Goal: Task Accomplishment & Management: Manage account settings

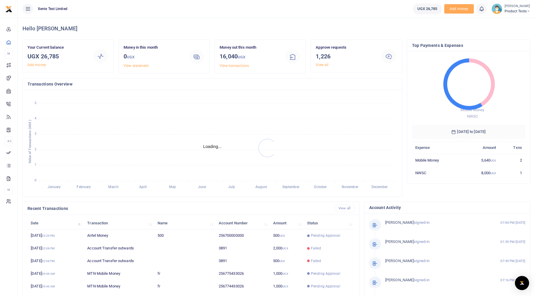
scroll to position [79, 109]
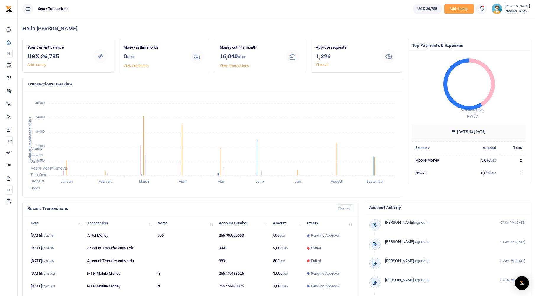
click at [516, 11] on span "Product Tests" at bounding box center [517, 11] width 26 height 5
click at [499, 51] on link "Applications" at bounding box center [505, 54] width 52 height 8
click at [445, 9] on span "Add money" at bounding box center [459, 9] width 30 height 10
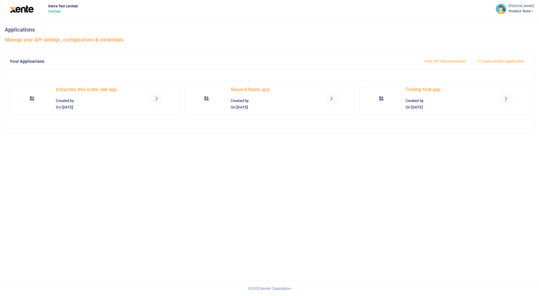
click at [503, 95] on icon at bounding box center [505, 98] width 7 height 7
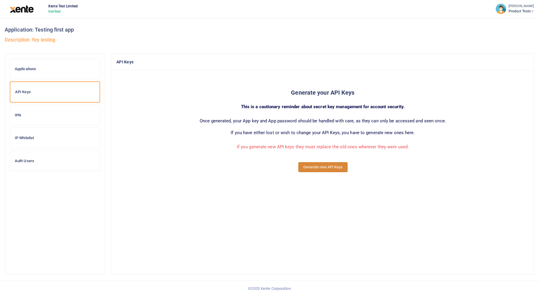
click at [307, 165] on button "Generate new API Keys" at bounding box center [322, 167] width 49 height 10
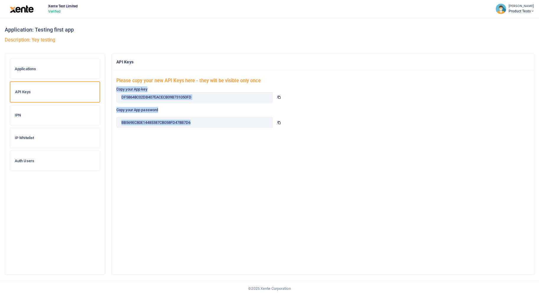
drag, startPoint x: 115, startPoint y: 89, endPoint x: 285, endPoint y: 139, distance: 176.4
click at [285, 139] on div "Please copy your new API Keys here - they will be visible only once Copy your A…" at bounding box center [323, 161] width 422 height 182
copy div "Copy your App key Copy your App password"
drag, startPoint x: 303, startPoint y: 109, endPoint x: 292, endPoint y: 103, distance: 12.2
click at [303, 109] on div "Copy your App password BB569EC80E14485387CB058FD478B7D6" at bounding box center [323, 119] width 418 height 25
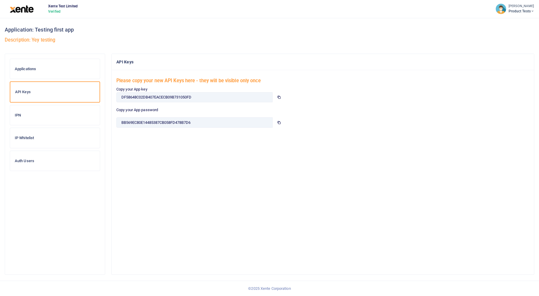
click at [277, 97] on icon at bounding box center [279, 97] width 4 height 4
click at [279, 123] on icon at bounding box center [279, 123] width 4 height 4
click at [516, 9] on span "Product Tests" at bounding box center [522, 11] width 26 height 5
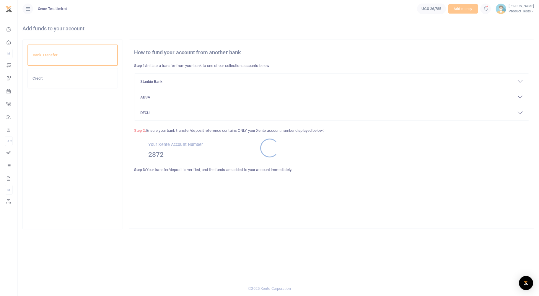
click at [155, 152] on div at bounding box center [269, 148] width 539 height 296
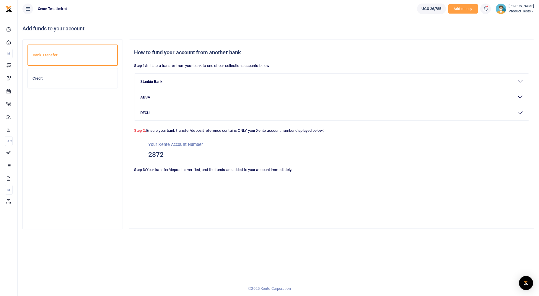
click at [151, 155] on h3 "2872" at bounding box center [331, 155] width 367 height 9
copy h3 "2872"
click at [521, 7] on small "[PERSON_NAME]" at bounding box center [522, 6] width 26 height 5
click at [493, 54] on link "Applications" at bounding box center [510, 54] width 52 height 8
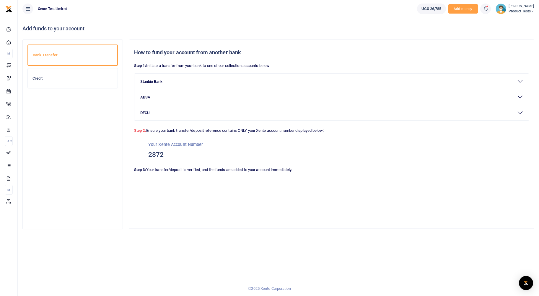
click at [338, 140] on div "Your Xente Account Number 2872" at bounding box center [331, 150] width 395 height 33
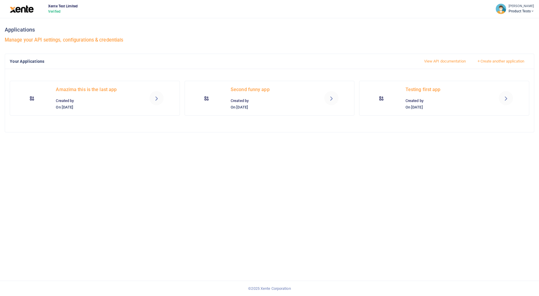
click at [506, 98] on icon at bounding box center [505, 98] width 7 height 7
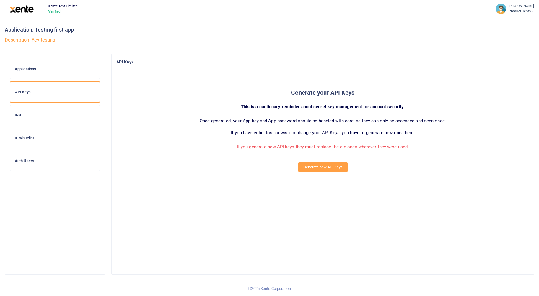
click at [30, 142] on div "IP Whitelist" at bounding box center [55, 138] width 90 height 20
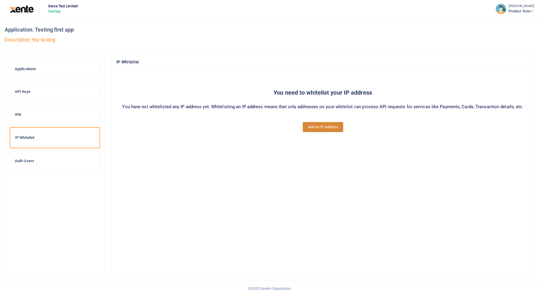
click at [322, 128] on button "Add an IP address" at bounding box center [323, 127] width 40 height 10
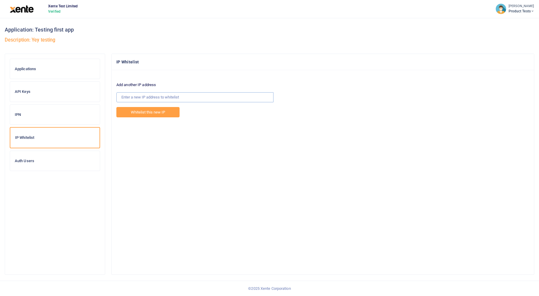
click at [160, 94] on input "text" at bounding box center [194, 97] width 157 height 10
paste input "102.208.69.239"
type input "102.208.69.239"
click at [162, 113] on button "Whitelist this new IP" at bounding box center [147, 112] width 63 height 10
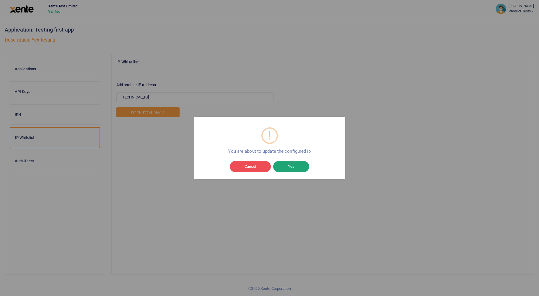
click at [294, 165] on button "Yes" at bounding box center [291, 166] width 36 height 11
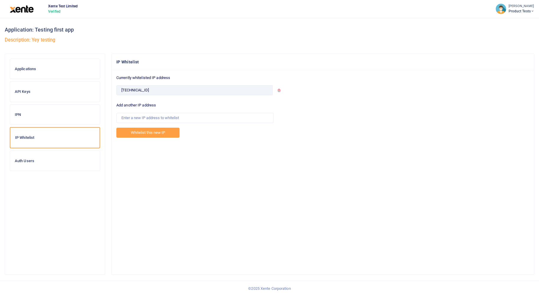
click at [46, 113] on h6 "IPN" at bounding box center [55, 115] width 80 height 5
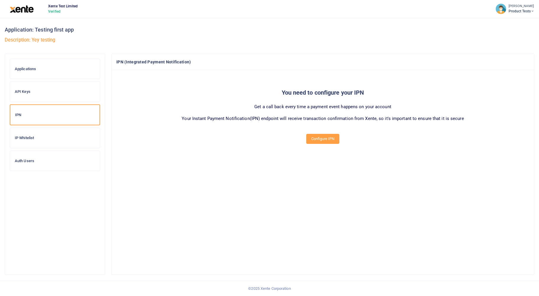
click at [28, 94] on h6 "API Keys" at bounding box center [55, 91] width 80 height 5
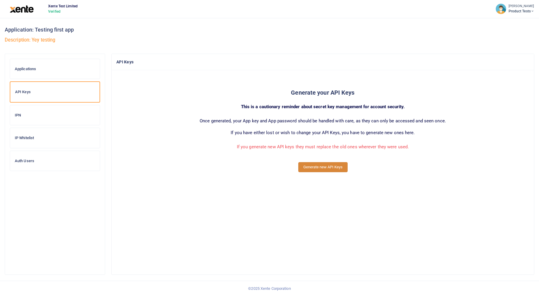
click at [321, 168] on button "Generate new API Keys" at bounding box center [322, 167] width 49 height 10
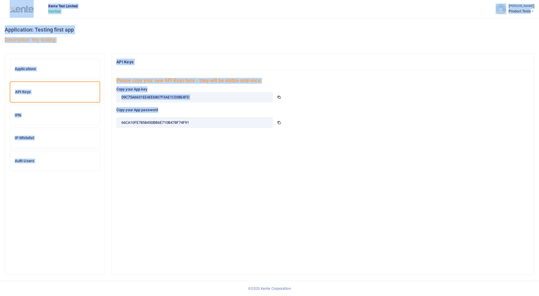
drag, startPoint x: 196, startPoint y: 123, endPoint x: 141, endPoint y: 124, distance: 54.6
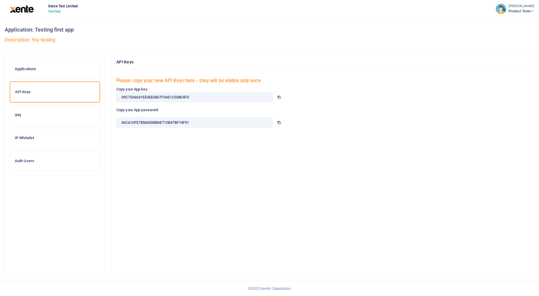
drag, startPoint x: 141, startPoint y: 124, endPoint x: 137, endPoint y: 139, distance: 15.5
click at [141, 140] on div "Please copy your new API Keys here - they will be visible only once Copy your A…" at bounding box center [323, 161] width 422 height 182
drag, startPoint x: 122, startPoint y: 123, endPoint x: 204, endPoint y: 120, distance: 82.2
click at [204, 120] on input "66CA10FE7858450BB6E710B478F74F91" at bounding box center [194, 123] width 156 height 10
drag, startPoint x: 195, startPoint y: 97, endPoint x: 120, endPoint y: 98, distance: 75.0
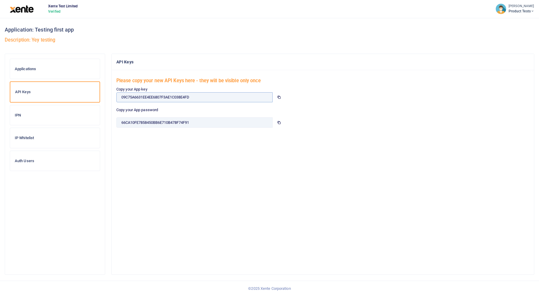
click at [120, 98] on input "09C75A6631EE4EE6807F3AE1C038E4FD" at bounding box center [194, 97] width 156 height 10
drag, startPoint x: 508, startPoint y: 88, endPoint x: 487, endPoint y: 92, distance: 21.6
click at [507, 88] on div "Copy your App key 09C75A6631EE4EE6807F3AE1C038E4FD" at bounding box center [323, 97] width 418 height 21
click at [509, 6] on small "[PERSON_NAME]" at bounding box center [522, 6] width 26 height 5
drag, startPoint x: 314, startPoint y: 14, endPoint x: 130, endPoint y: 5, distance: 184.5
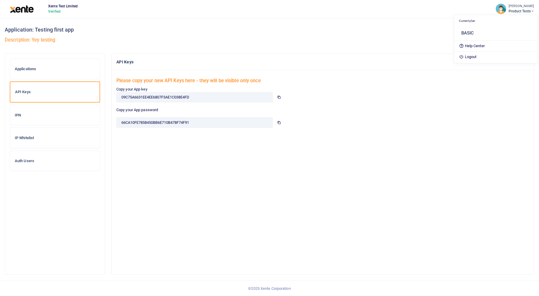
click at [312, 14] on ul "Xente Test Limited Verified" at bounding box center [266, 9] width 447 height 18
